Goal: Information Seeking & Learning: Learn about a topic

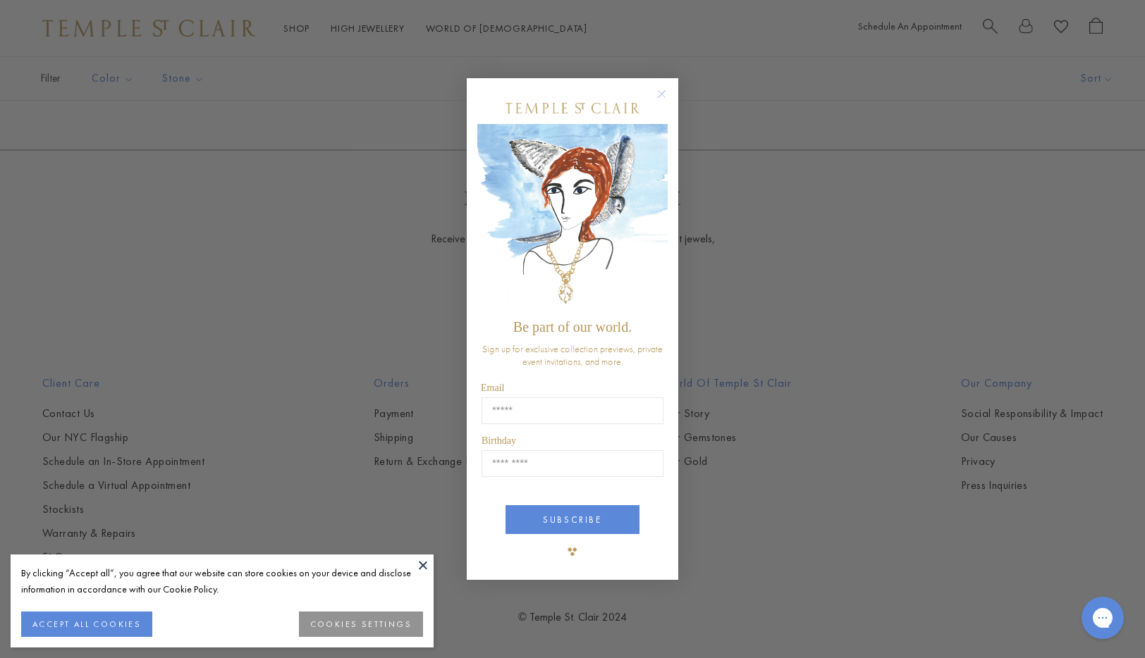
scroll to position [4113, 0]
click at [661, 99] on circle "Close dialog" at bounding box center [661, 94] width 17 height 17
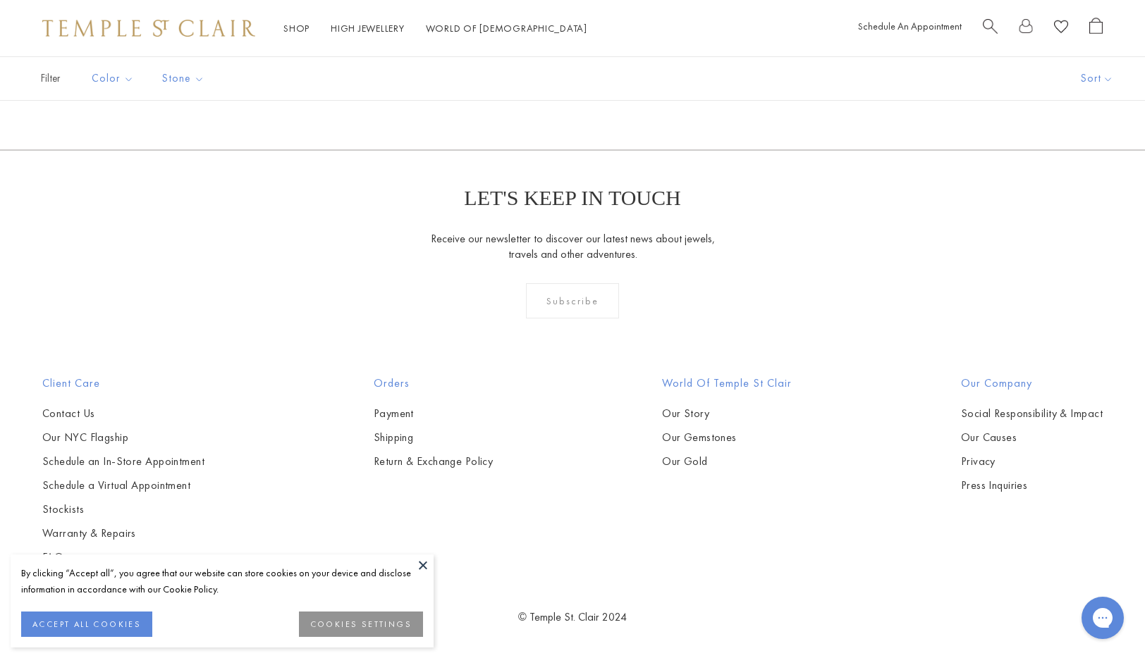
click at [417, 570] on button at bounding box center [422, 565] width 21 height 21
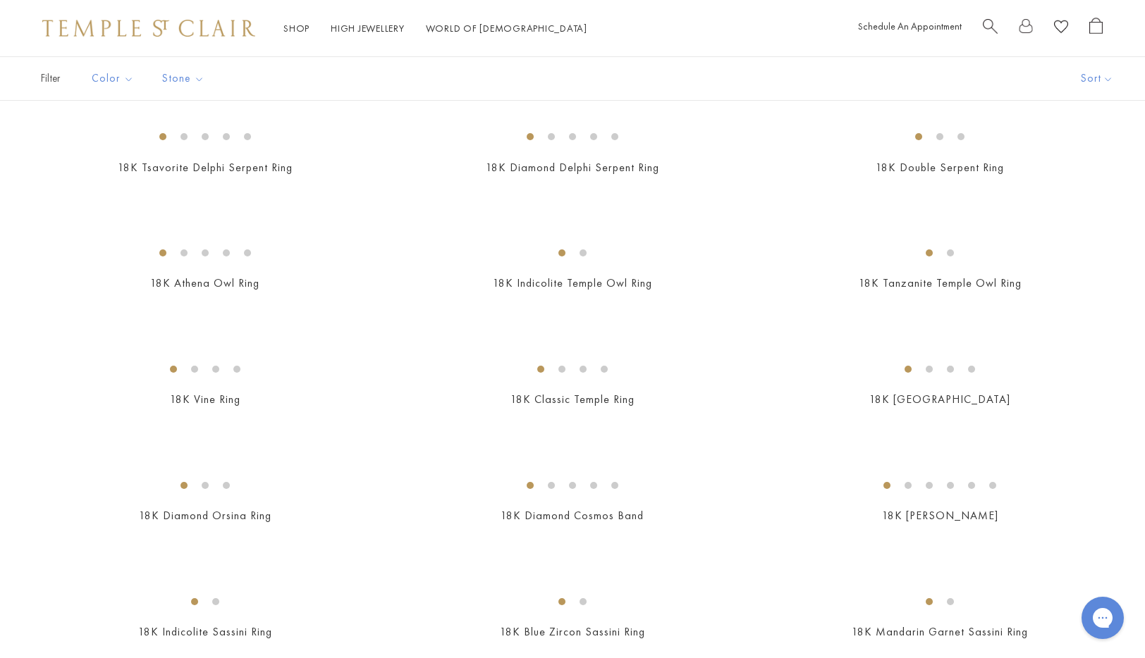
scroll to position [0, 0]
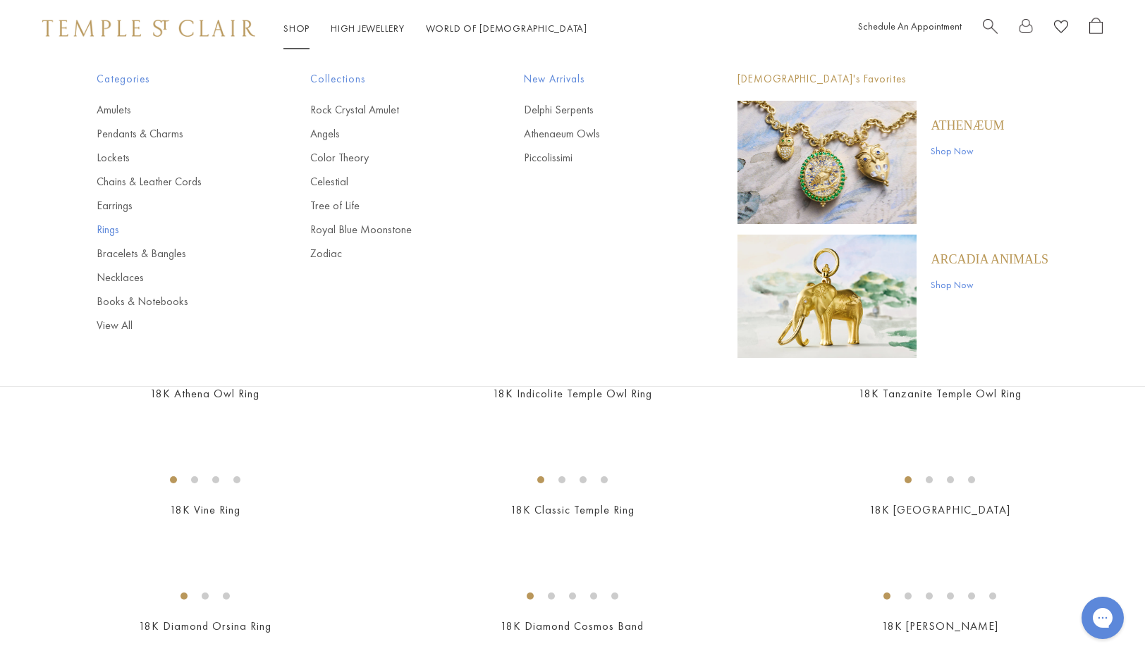
click at [111, 230] on link "Rings" at bounding box center [175, 230] width 157 height 16
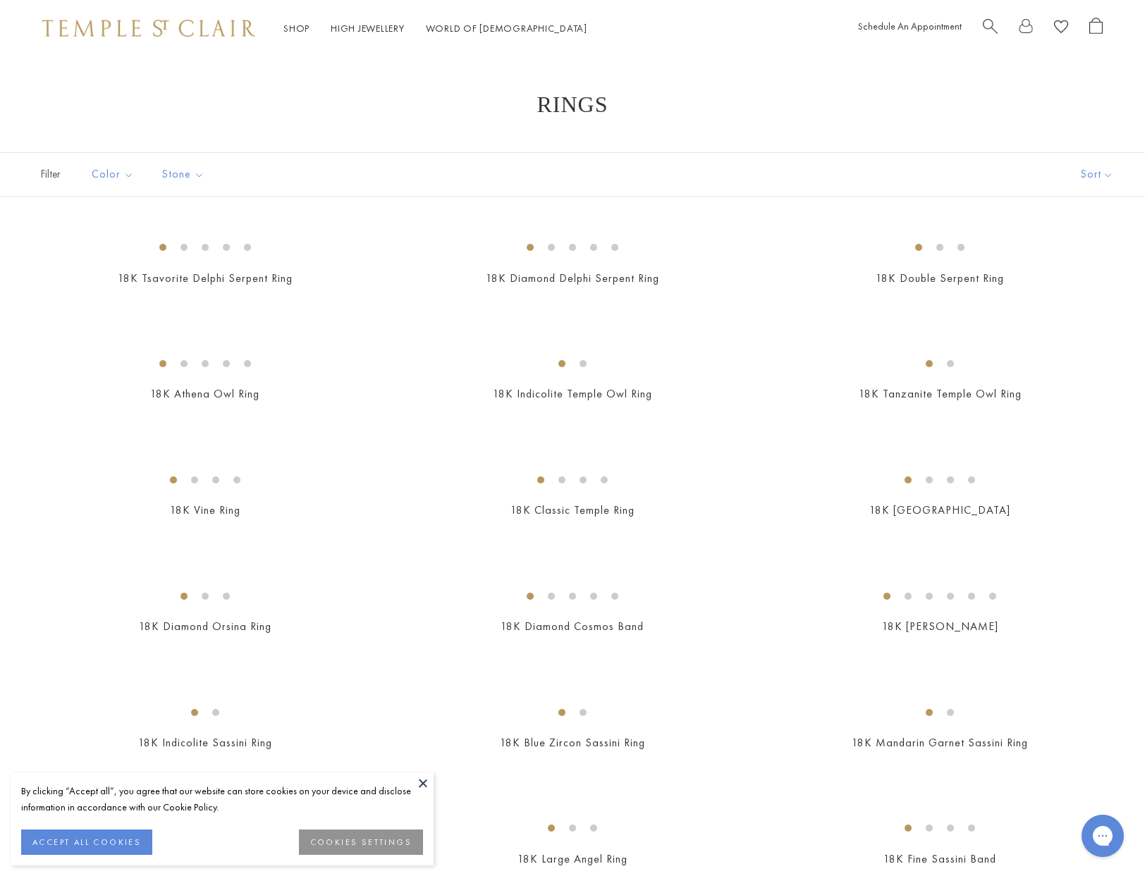
drag, startPoint x: 1142, startPoint y: 66, endPoint x: 1027, endPoint y: 54, distance: 115.5
click at [312, 221] on button "Garnet" at bounding box center [353, 227] width 120 height 16
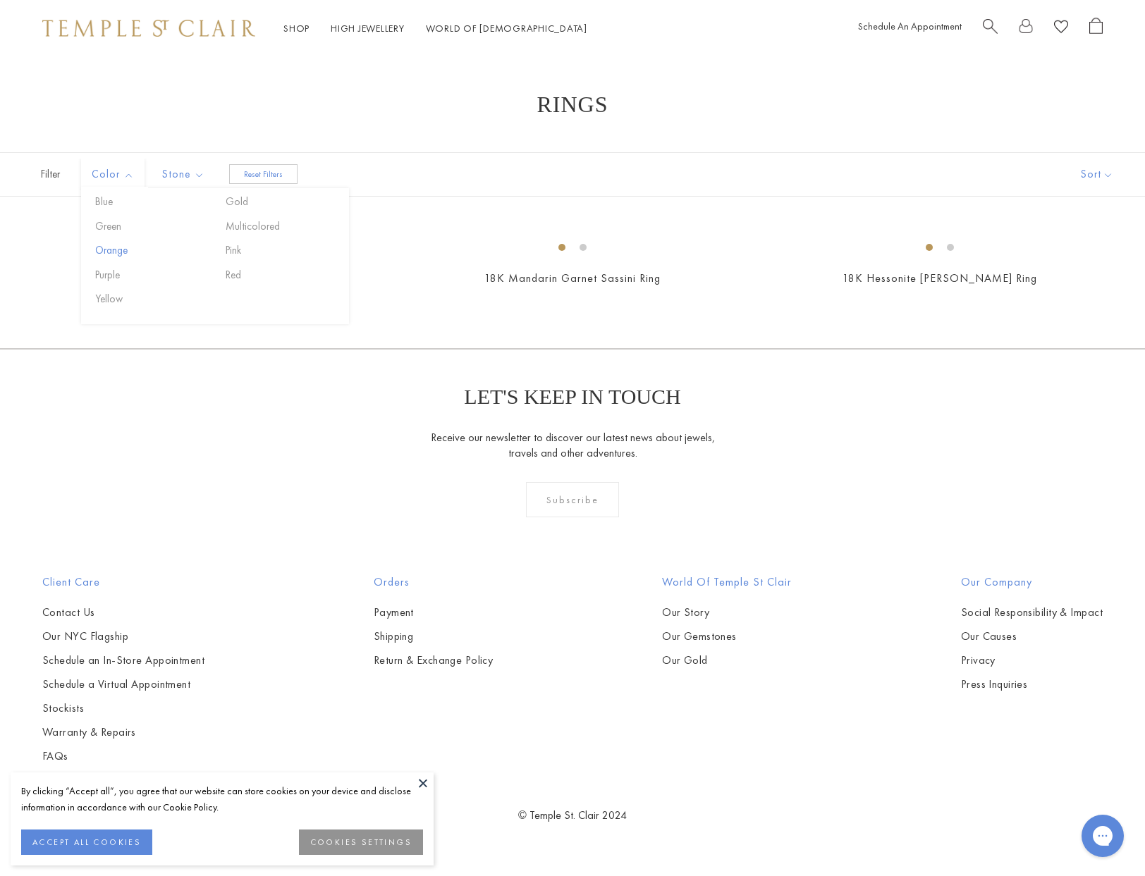
click at [118, 246] on button "Orange" at bounding box center [152, 251] width 120 height 16
click at [261, 175] on button "Reset Filters" at bounding box center [263, 174] width 68 height 20
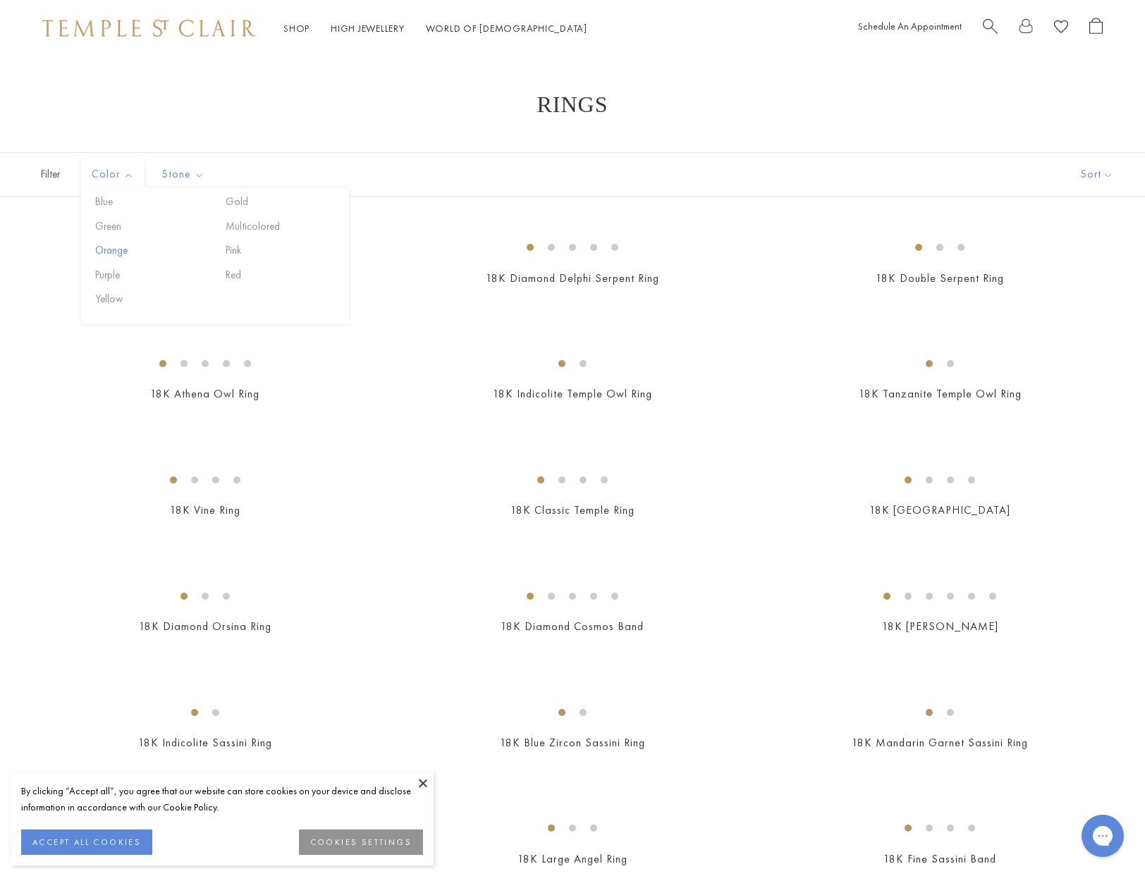
click at [117, 249] on button "Orange" at bounding box center [152, 251] width 120 height 16
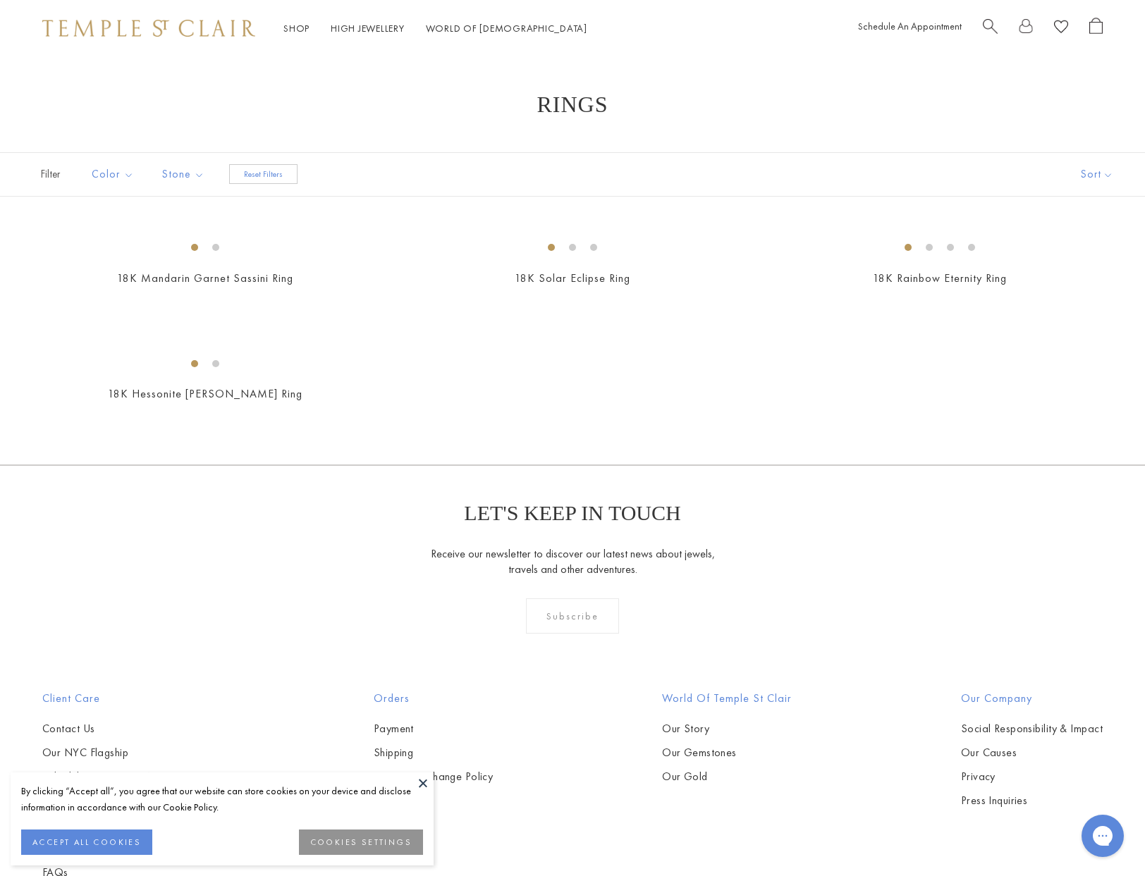
scroll to position [1, 0]
click at [312, 199] on button "Diamond" at bounding box center [353, 200] width 120 height 16
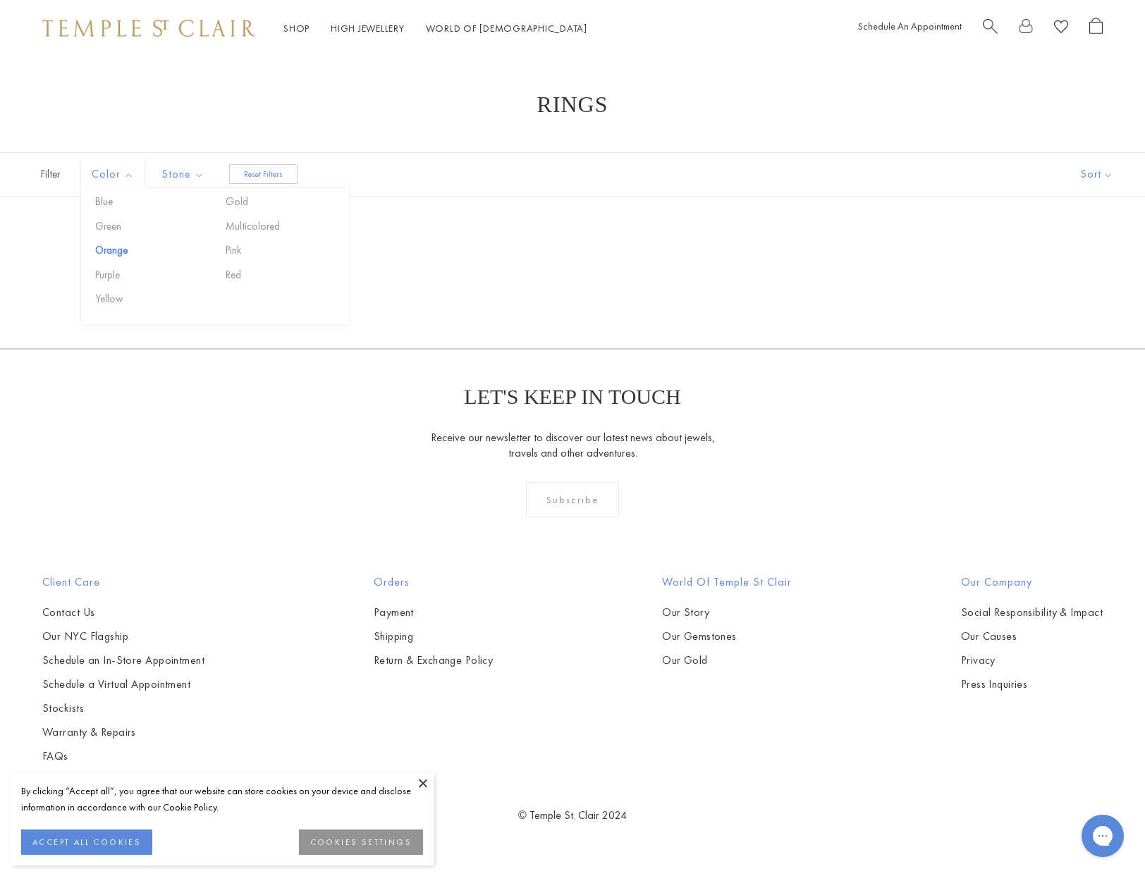
click at [115, 247] on button "Orange" at bounding box center [152, 251] width 120 height 16
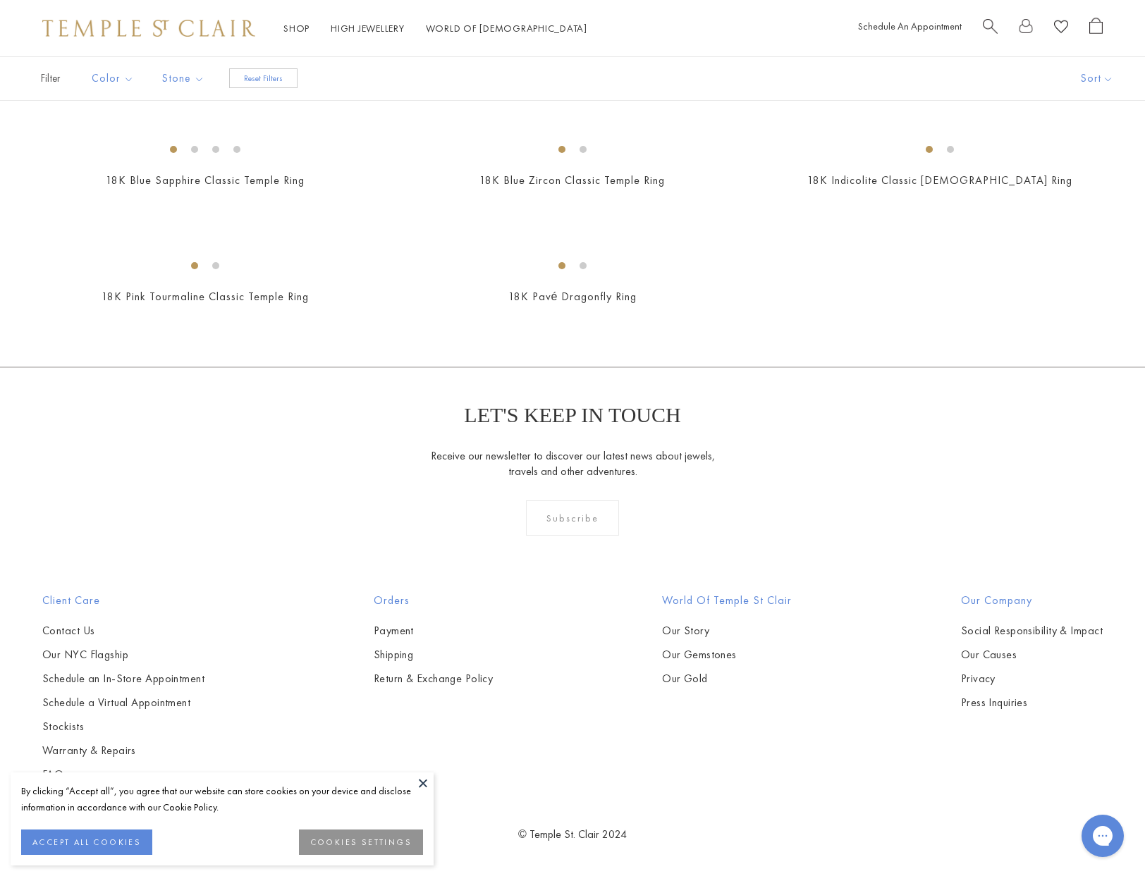
scroll to position [3196, 0]
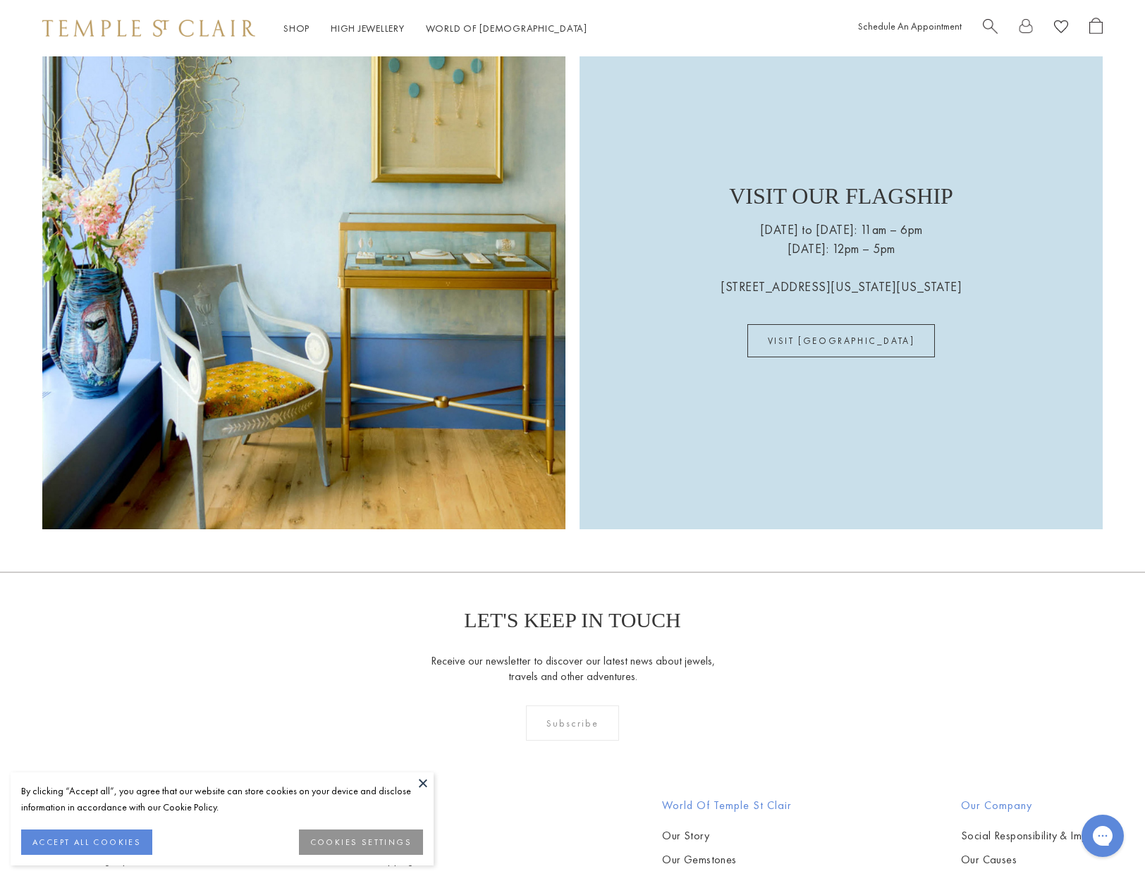
scroll to position [3900, 0]
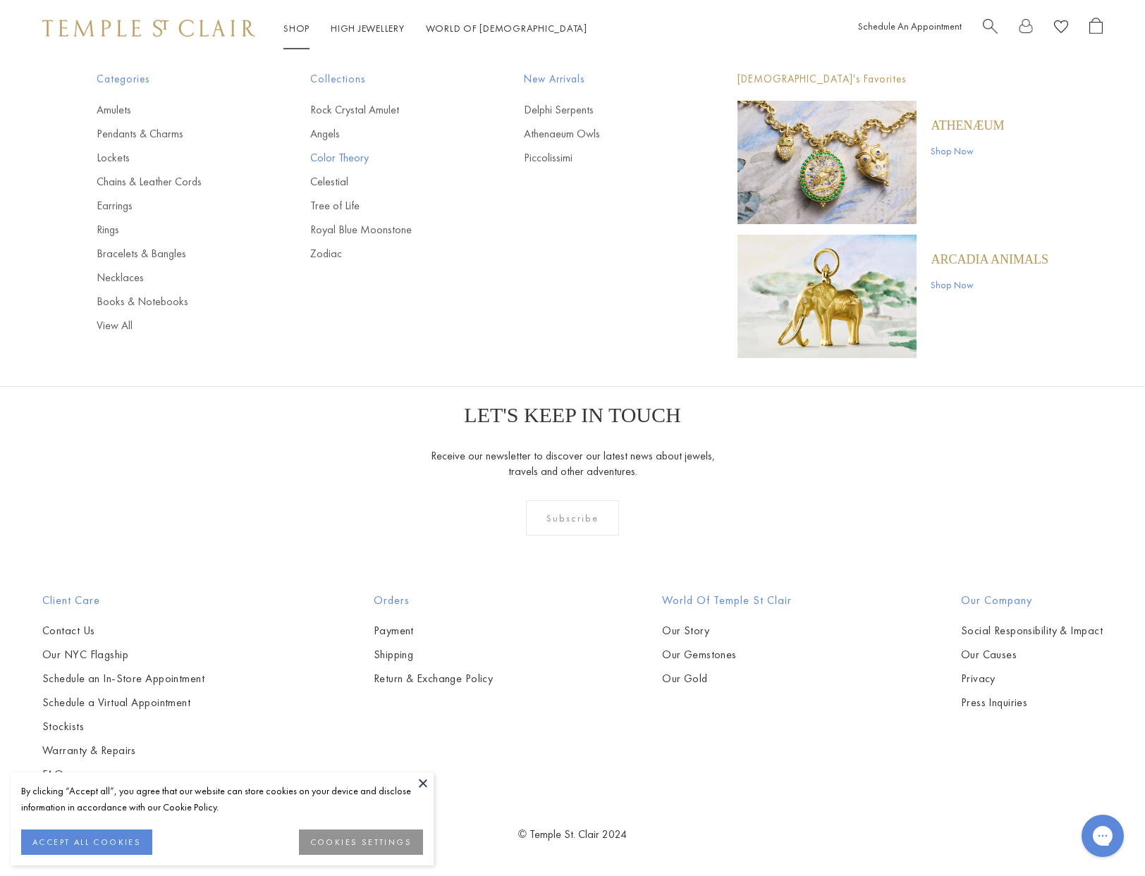
click at [336, 152] on link "Color Theory" at bounding box center [388, 158] width 157 height 16
